Goal: Transaction & Acquisition: Purchase product/service

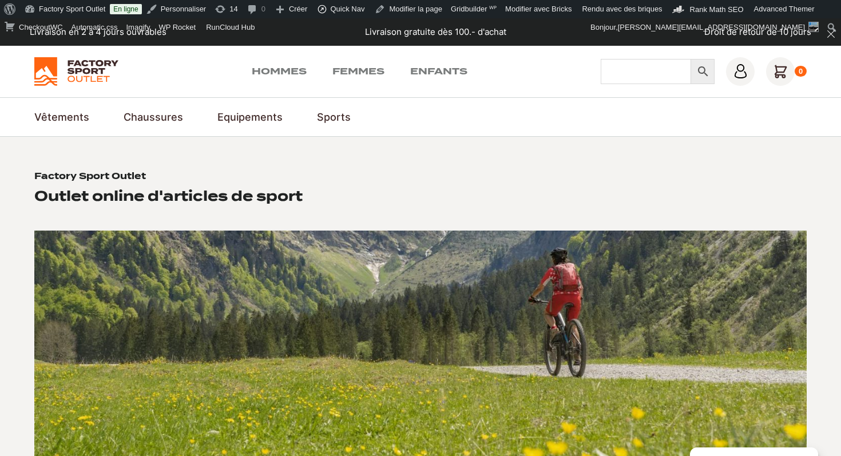
click at [625, 71] on input "Chercher" at bounding box center [645, 71] width 90 height 25
type input "hooger"
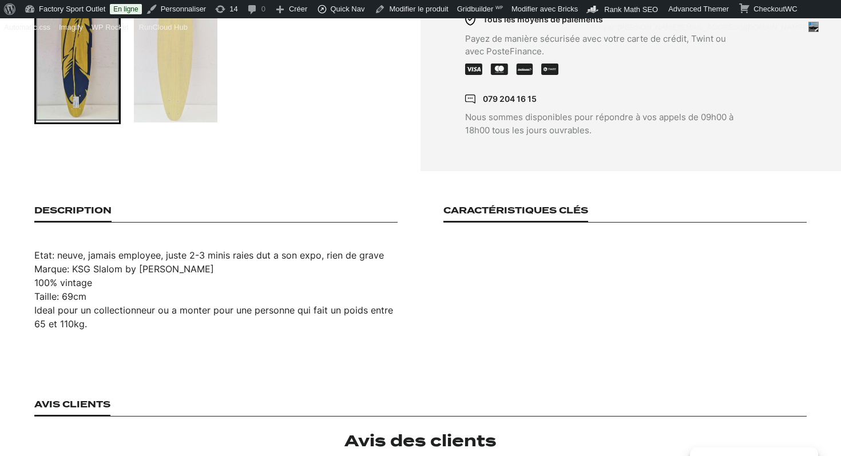
scroll to position [563, 0]
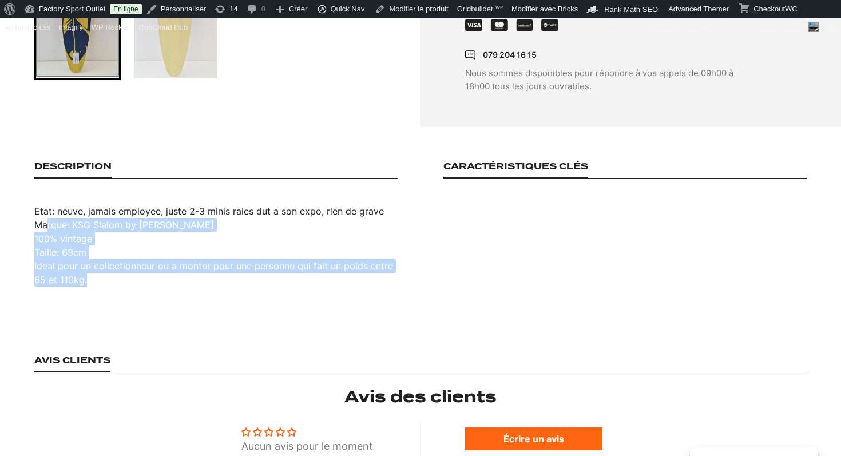
drag, startPoint x: 93, startPoint y: 268, endPoint x: 43, endPoint y: 217, distance: 72.0
click at [45, 217] on ul "Etat: neuve, jamais employee, juste 2-3 minis raies dut a son expo, rien de gra…" at bounding box center [215, 245] width 363 height 82
click at [98, 246] on li "Taille: 69cm" at bounding box center [215, 252] width 363 height 14
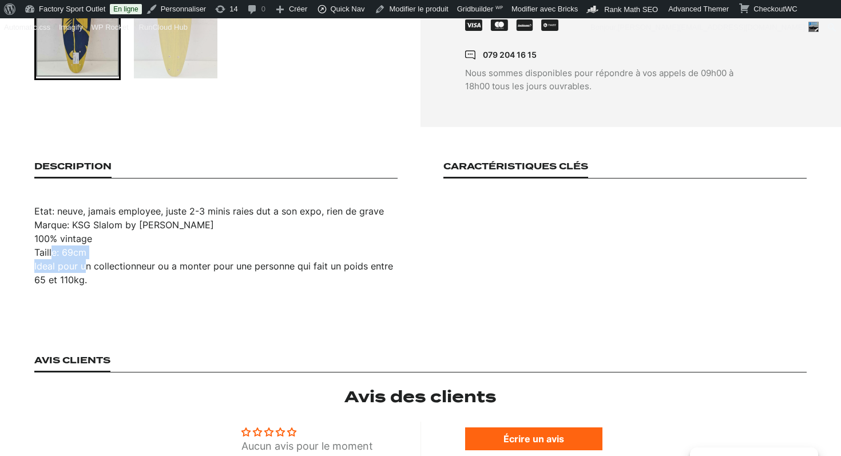
drag, startPoint x: 83, startPoint y: 248, endPoint x: 53, endPoint y: 241, distance: 31.5
click at [53, 241] on ul "Etat: neuve, jamais employee, juste 2-3 minis raies dut a son expo, rien de gra…" at bounding box center [215, 245] width 363 height 82
click at [174, 261] on li "Ideal pour un collectionneur ou a monter pour une personne qui fait un poids en…" at bounding box center [215, 272] width 363 height 27
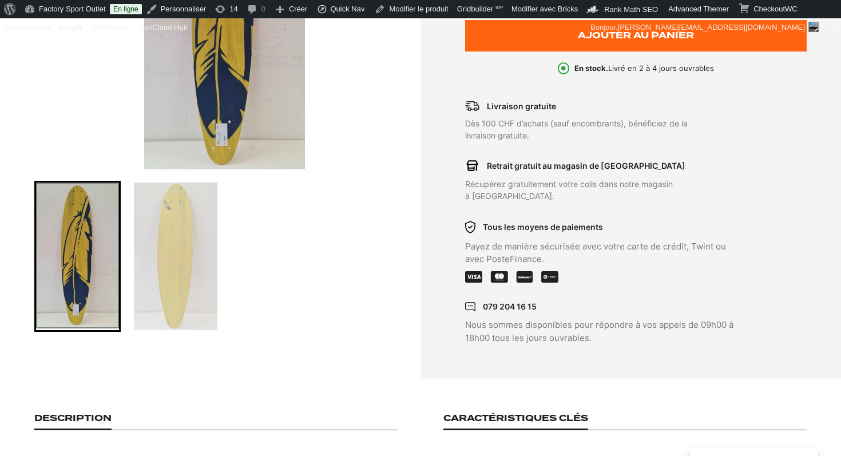
scroll to position [0, 0]
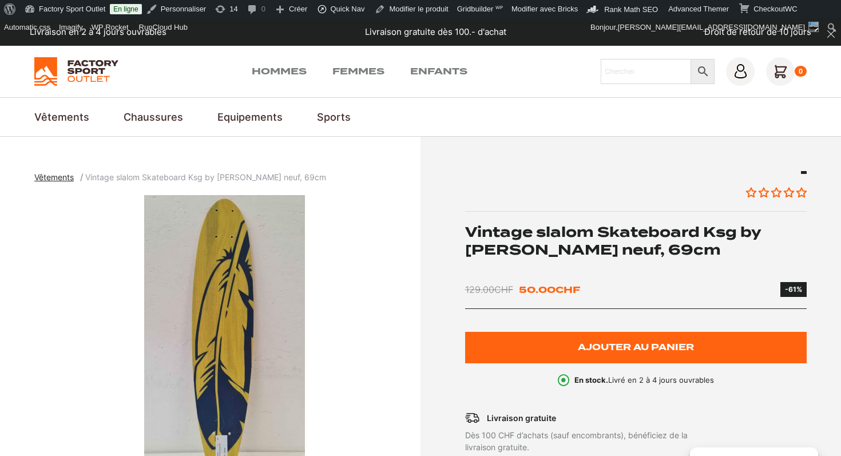
click at [532, 248] on h1 "Vintage slalom Skateboard Ksg by [PERSON_NAME] neuf, 69cm" at bounding box center [636, 240] width 342 height 35
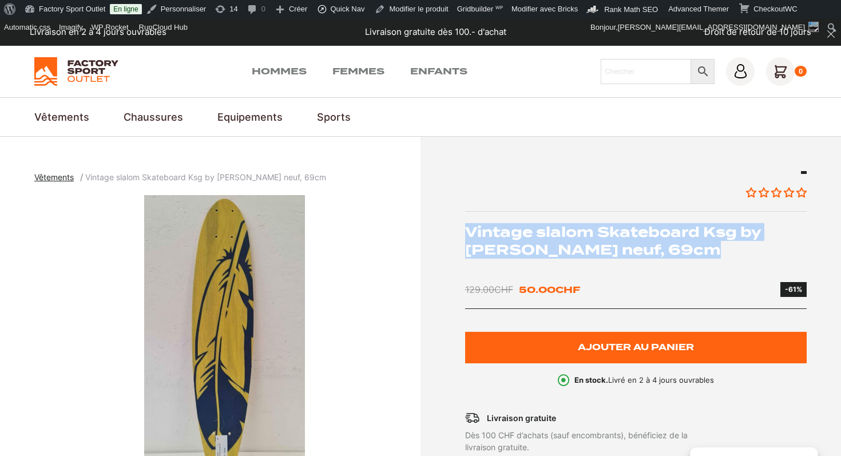
click at [532, 248] on h1 "Vintage slalom Skateboard Ksg by [PERSON_NAME] neuf, 69cm" at bounding box center [636, 240] width 342 height 35
copy div "Vintage slalom Skateboard Ksg by [PERSON_NAME] neuf, 69cm"
